Goal: Purchase product/service

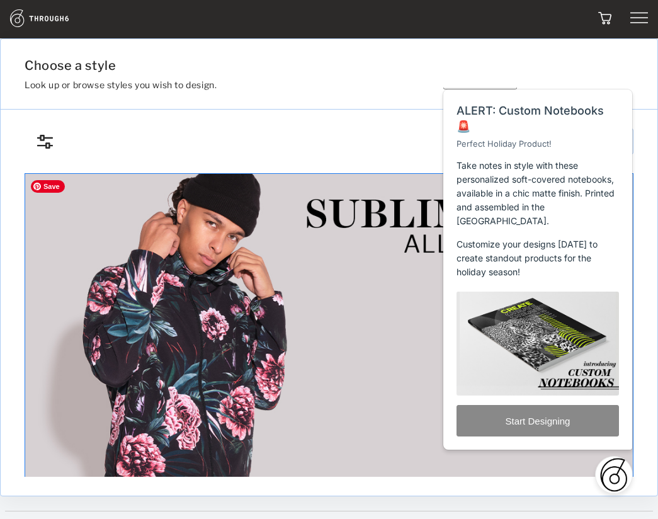
click at [312, 276] on img at bounding box center [329, 342] width 609 height 339
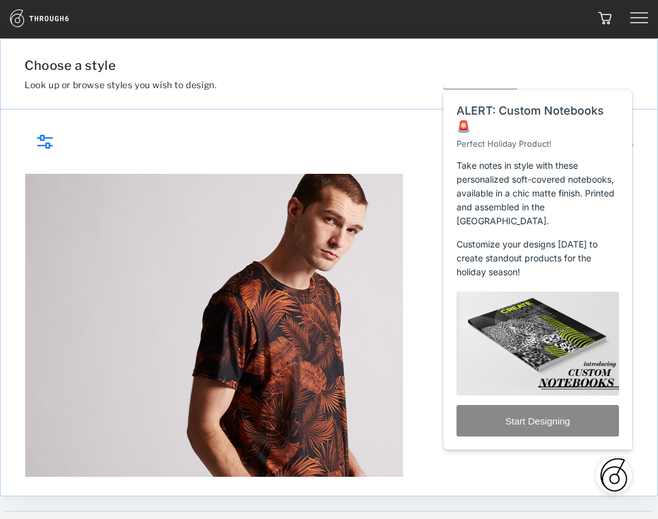
click at [491, 12] on span "Close" at bounding box center [480, 7] width 21 height 9
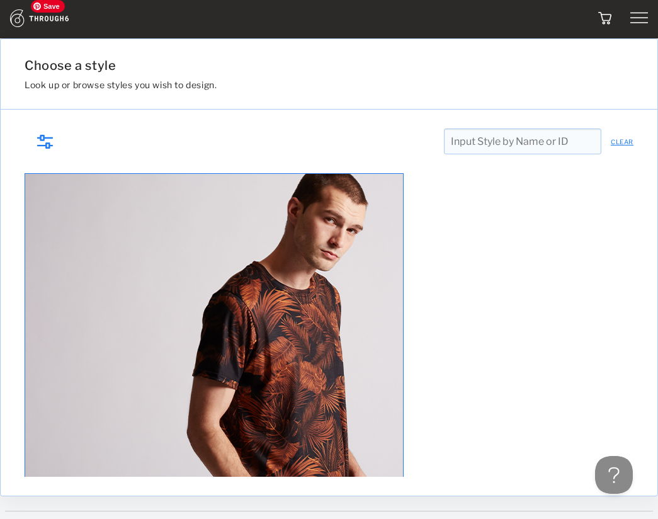
click at [256, 306] on img at bounding box center [214, 362] width 379 height 379
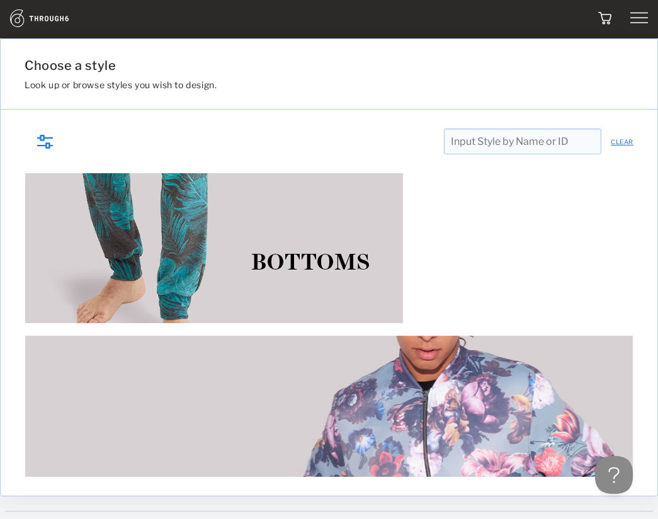
click at [218, 208] on img at bounding box center [214, 134] width 379 height 379
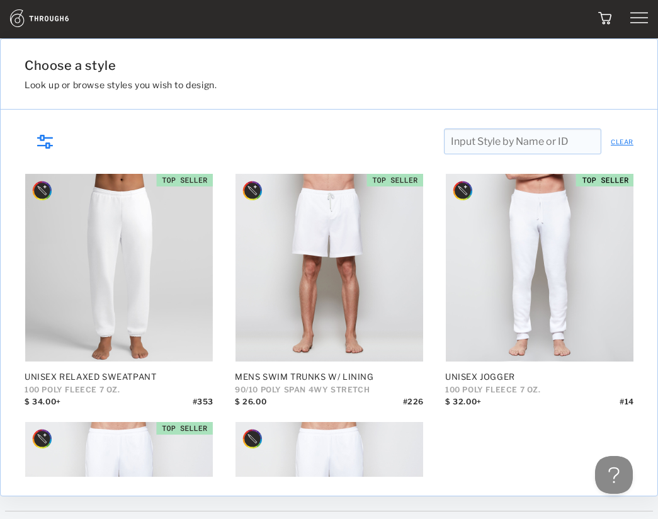
click at [524, 431] on div "Unisex Relaxed Sweatpant 100 POLY FLEECE 7 oz. $ 34.00+ # 353 Mens Swim Trunks …" at bounding box center [329, 410] width 609 height 475
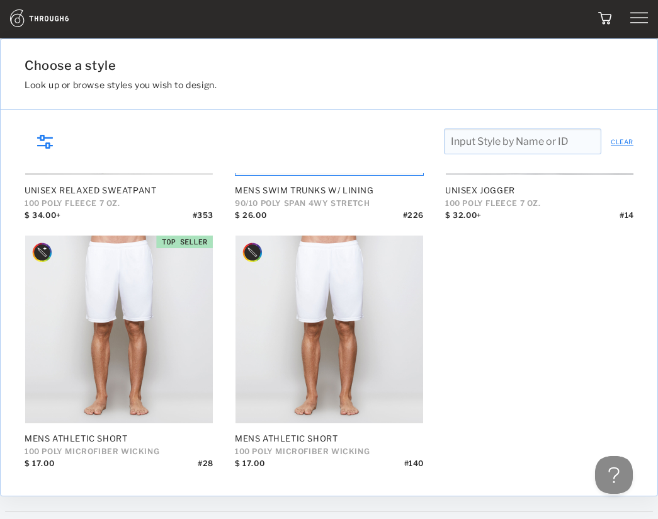
scroll to position [33, 0]
